Goal: Task Accomplishment & Management: Use online tool/utility

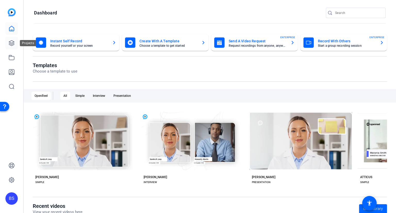
click at [13, 43] on icon at bounding box center [12, 43] width 6 height 6
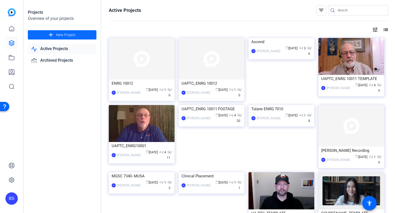
click at [74, 36] on span "New Project" at bounding box center [65, 34] width 19 height 5
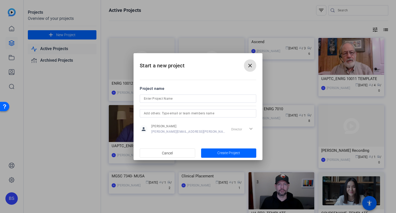
click at [155, 101] on input at bounding box center [198, 98] width 108 height 6
paste input "UAPTC 10002"
type input "UAPTC 10002"
click at [231, 152] on span "Create Project" at bounding box center [228, 152] width 23 height 5
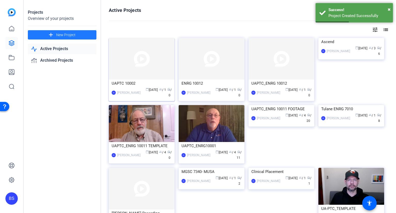
click at [138, 80] on div "UAPTC 10002" at bounding box center [142, 83] width 60 height 8
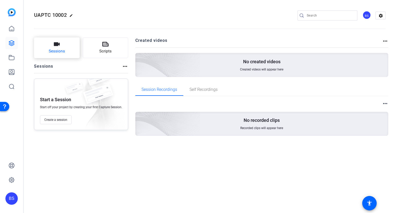
click at [70, 54] on button "Sessions" at bounding box center [57, 47] width 46 height 21
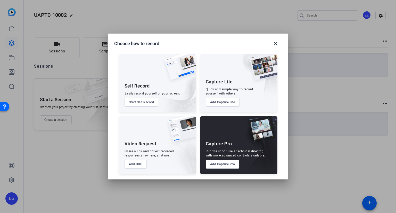
click at [136, 164] on button "Add UGC" at bounding box center [135, 164] width 22 height 9
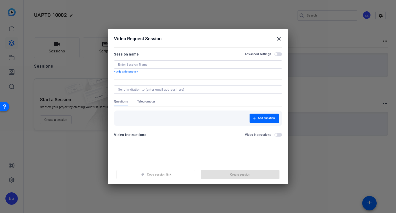
click at [160, 64] on input at bounding box center [198, 64] width 160 height 4
paste input "M1-0"
type input "M1-0"
click at [252, 174] on span "button" at bounding box center [240, 174] width 79 height 12
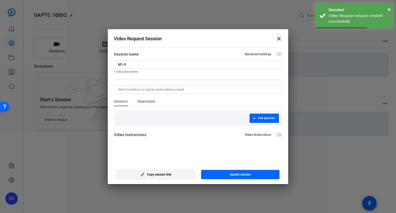
click at [165, 173] on span "Copy session link" at bounding box center [159, 174] width 24 height 4
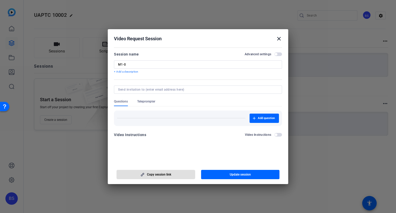
click at [278, 37] on mat-icon "close" at bounding box center [279, 39] width 6 height 6
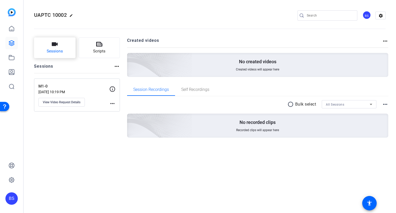
click at [62, 53] on span "Sessions" at bounding box center [55, 51] width 16 height 6
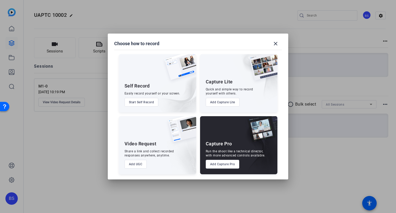
click at [135, 164] on button "Add UGC" at bounding box center [135, 164] width 22 height 9
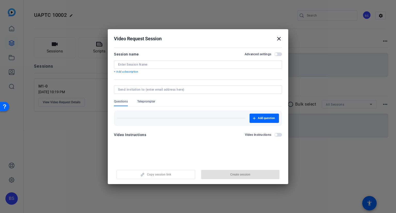
click at [145, 65] on input at bounding box center [198, 64] width 160 height 4
paste input "M1-1"
type input "M1-1"
click at [234, 175] on span "Create session" at bounding box center [240, 174] width 20 height 4
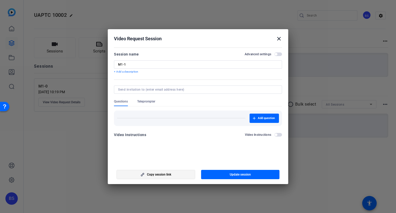
click at [175, 173] on span "button" at bounding box center [156, 174] width 78 height 12
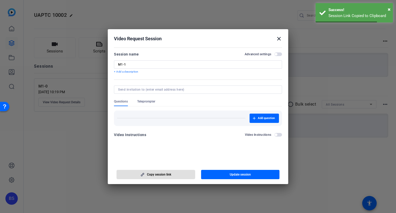
click at [175, 173] on span "button" at bounding box center [156, 174] width 78 height 12
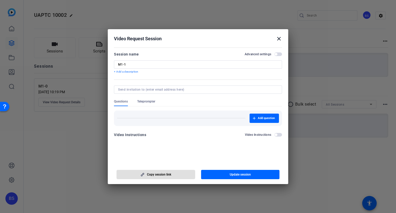
click at [279, 38] on mat-icon "close" at bounding box center [279, 39] width 6 height 6
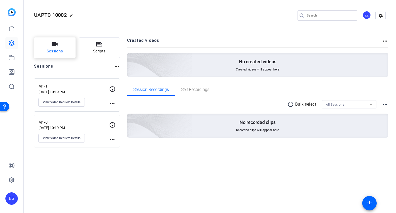
click at [61, 52] on span "Sessions" at bounding box center [55, 51] width 16 height 6
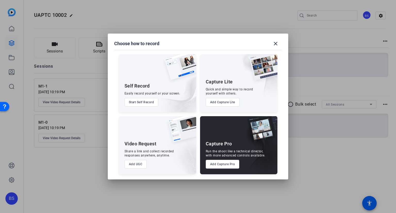
click at [138, 164] on button "Add UGC" at bounding box center [135, 164] width 22 height 9
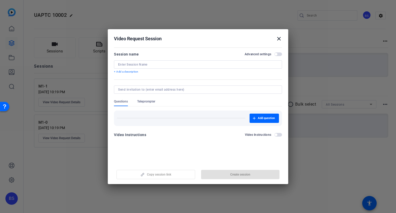
click at [183, 64] on input at bounding box center [198, 64] width 160 height 4
paste input "M1-2"
type input "M1-2"
click at [251, 171] on span "button" at bounding box center [240, 174] width 79 height 12
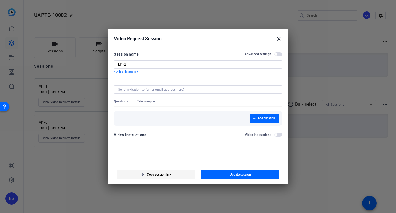
click at [170, 172] on span "Copy session link" at bounding box center [159, 174] width 24 height 4
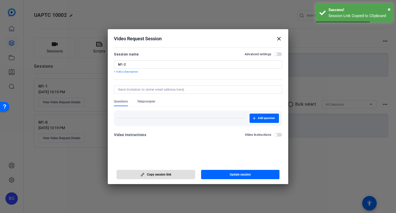
click at [281, 38] on mat-icon "close" at bounding box center [279, 39] width 6 height 6
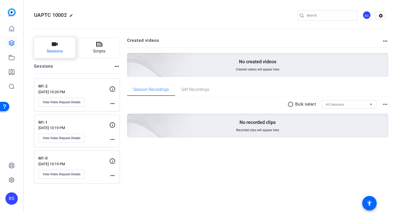
click at [65, 56] on button "Sessions" at bounding box center [54, 47] width 41 height 21
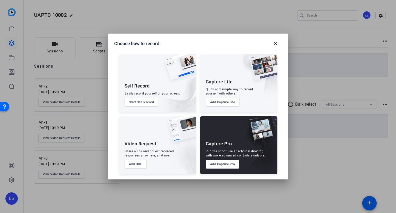
click at [136, 165] on button "Add UGC" at bounding box center [135, 164] width 22 height 9
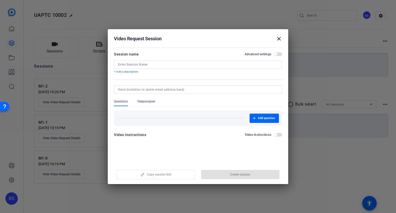
click at [140, 63] on input at bounding box center [198, 64] width 160 height 4
paste input "M1-3"
type input "M1-3"
click at [247, 173] on span "Create session" at bounding box center [240, 174] width 20 height 4
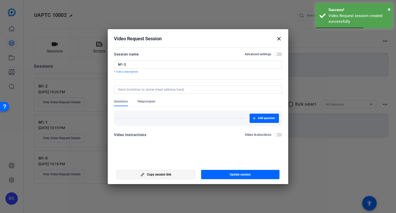
click at [168, 173] on span "Copy session link" at bounding box center [159, 174] width 24 height 4
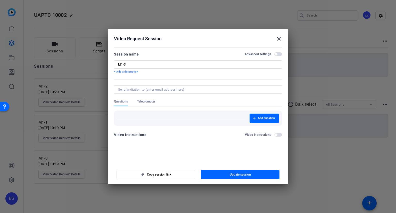
click at [279, 37] on mat-icon "close" at bounding box center [279, 39] width 6 height 6
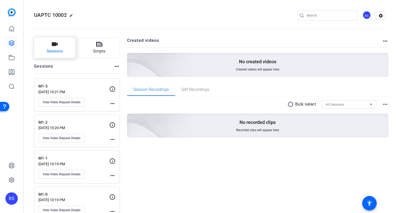
click at [68, 49] on button "Sessions" at bounding box center [54, 47] width 41 height 21
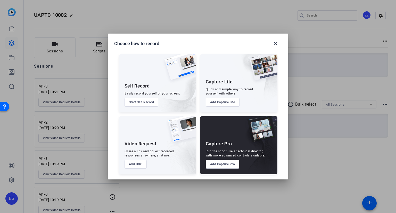
click at [132, 164] on button "Add UGC" at bounding box center [135, 164] width 22 height 9
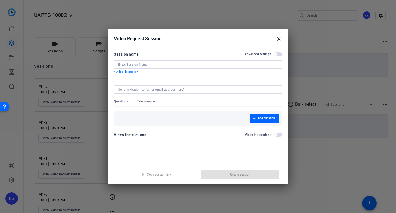
click at [173, 65] on input at bounding box center [198, 64] width 160 height 4
paste input "M1-4"
type input "M1-4"
click at [244, 174] on span "Create session" at bounding box center [240, 174] width 20 height 4
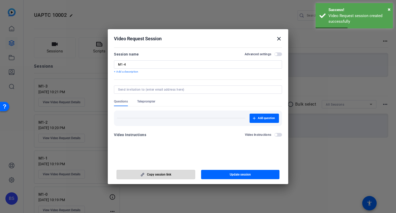
click at [166, 174] on span "Copy session link" at bounding box center [159, 174] width 24 height 4
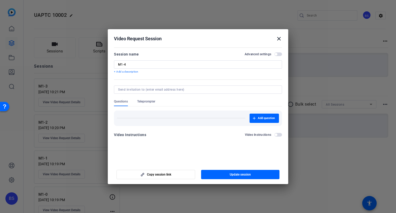
click at [279, 38] on mat-icon "close" at bounding box center [279, 39] width 6 height 6
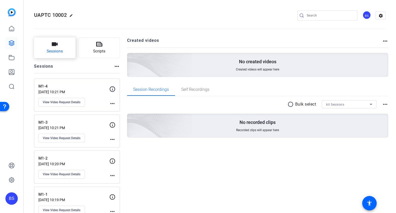
click at [62, 51] on span "Sessions" at bounding box center [55, 51] width 16 height 6
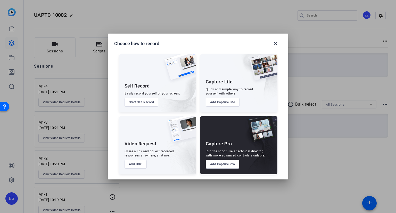
click at [138, 165] on button "Add UGC" at bounding box center [135, 164] width 22 height 9
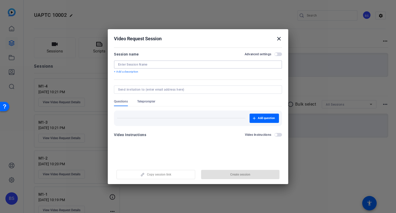
click at [154, 63] on input at bounding box center [198, 64] width 160 height 4
paste input "M1-5"
type input "M1-5"
click at [244, 174] on span "Create session" at bounding box center [240, 174] width 20 height 4
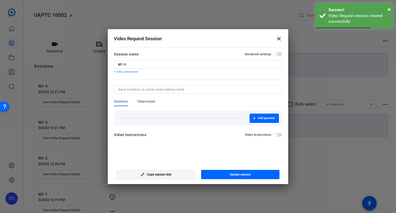
click at [171, 173] on span "button" at bounding box center [156, 174] width 78 height 12
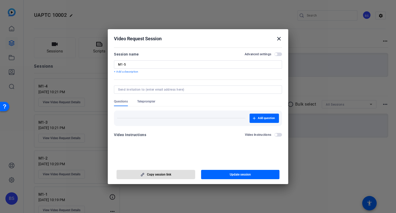
click at [279, 38] on mat-icon "close" at bounding box center [279, 39] width 6 height 6
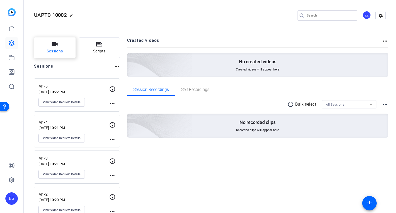
click at [58, 52] on span "Sessions" at bounding box center [55, 51] width 16 height 6
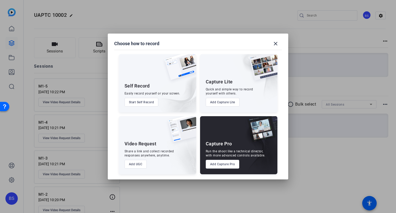
click at [138, 165] on button "Add UGC" at bounding box center [135, 164] width 22 height 9
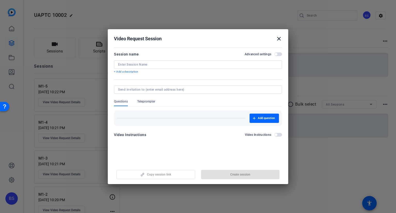
click at [161, 64] on input at bounding box center [198, 64] width 160 height 4
paste input "M2-1"
type input "M2-1"
click at [232, 174] on span "Create session" at bounding box center [240, 174] width 20 height 4
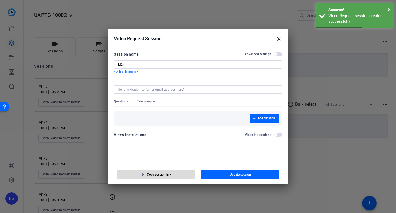
click at [169, 172] on span "button" at bounding box center [156, 174] width 78 height 12
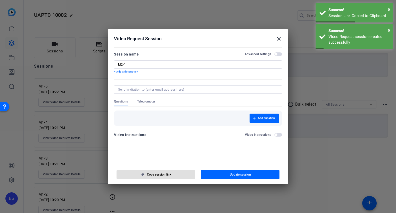
click at [278, 37] on mat-icon "close" at bounding box center [279, 39] width 6 height 6
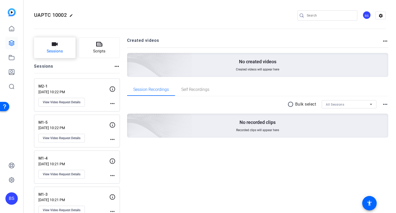
click at [66, 51] on button "Sessions" at bounding box center [54, 47] width 41 height 21
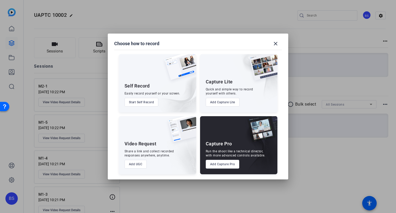
click at [139, 164] on button "Add UGC" at bounding box center [135, 164] width 22 height 9
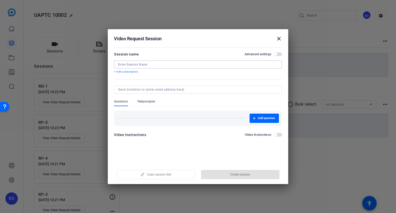
click at [160, 66] on input at bounding box center [198, 64] width 160 height 4
paste input "M3-1"
type input "M3-1"
click at [250, 172] on span "Create session" at bounding box center [240, 174] width 20 height 4
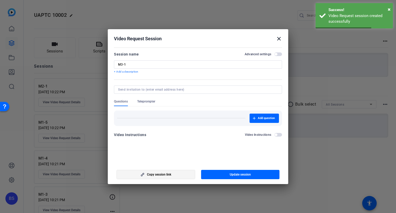
click at [179, 175] on span "button" at bounding box center [156, 174] width 78 height 12
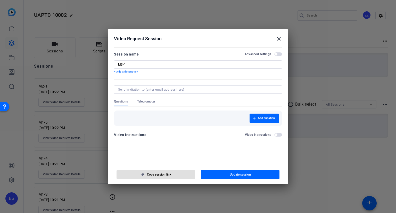
click at [281, 38] on mat-icon "close" at bounding box center [279, 39] width 6 height 6
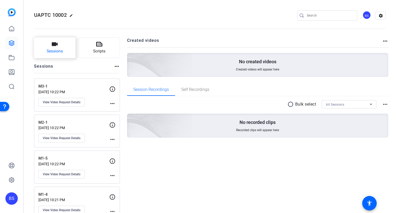
click at [51, 50] on span "Sessions" at bounding box center [55, 51] width 16 height 6
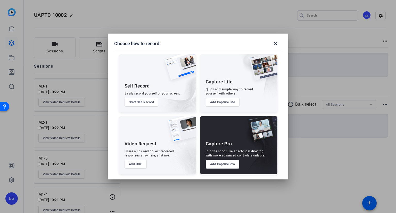
click at [139, 163] on button "Add UGC" at bounding box center [135, 164] width 22 height 9
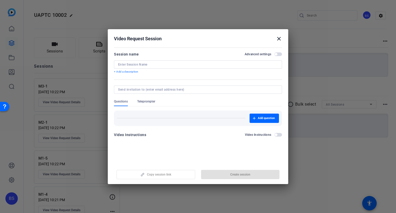
click at [164, 62] on input at bounding box center [198, 64] width 160 height 4
paste input "M4-1"
type input "M4-1"
click at [243, 173] on span "Create session" at bounding box center [240, 174] width 20 height 4
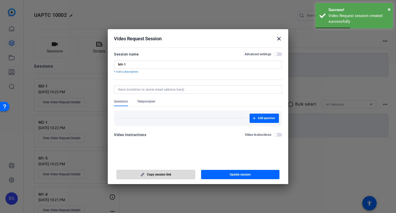
click at [165, 176] on span "Copy session link" at bounding box center [159, 174] width 24 height 4
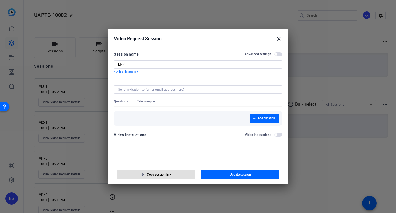
click at [280, 35] on h2 "Video Request Session close" at bounding box center [198, 37] width 180 height 17
